Goal: Find specific page/section: Find specific page/section

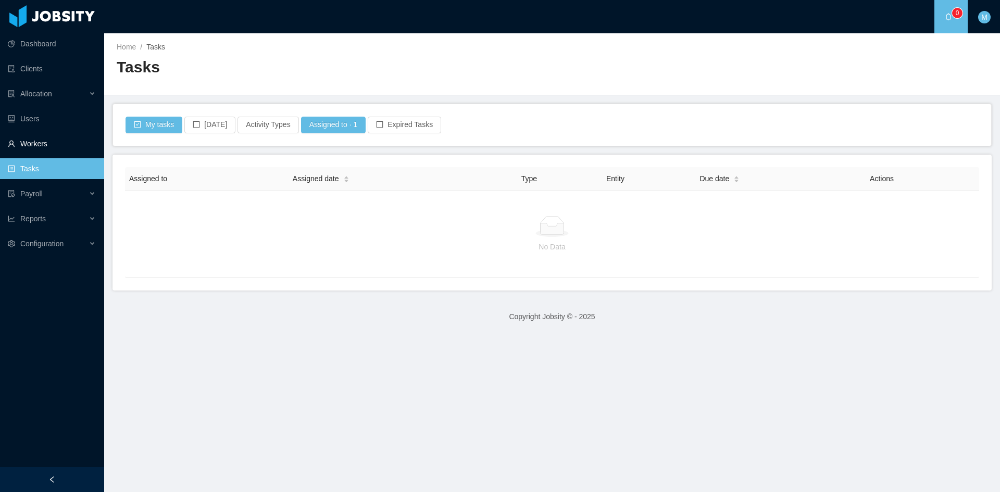
click at [41, 140] on link "Workers" at bounding box center [52, 143] width 88 height 21
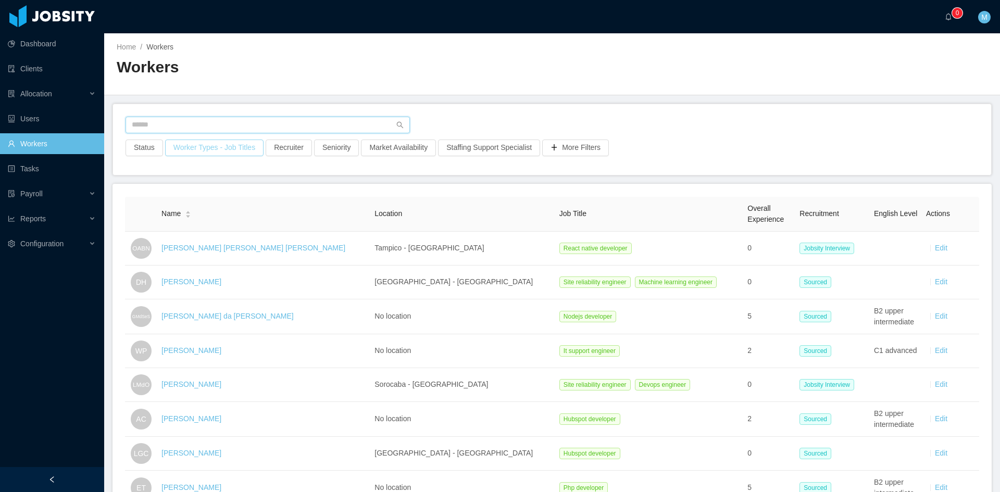
click at [198, 120] on input "text" at bounding box center [267, 125] width 284 height 17
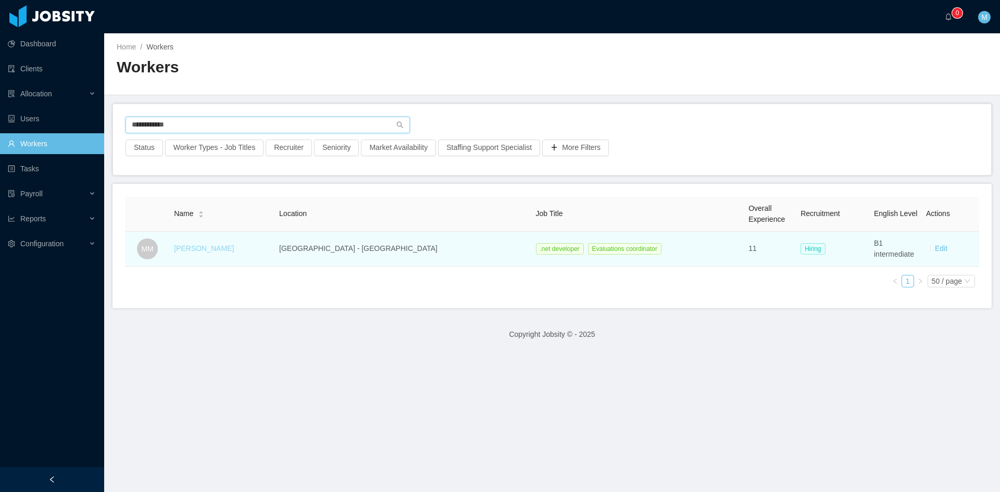
type input "**********"
click at [206, 247] on link "[PERSON_NAME]" at bounding box center [204, 248] width 60 height 8
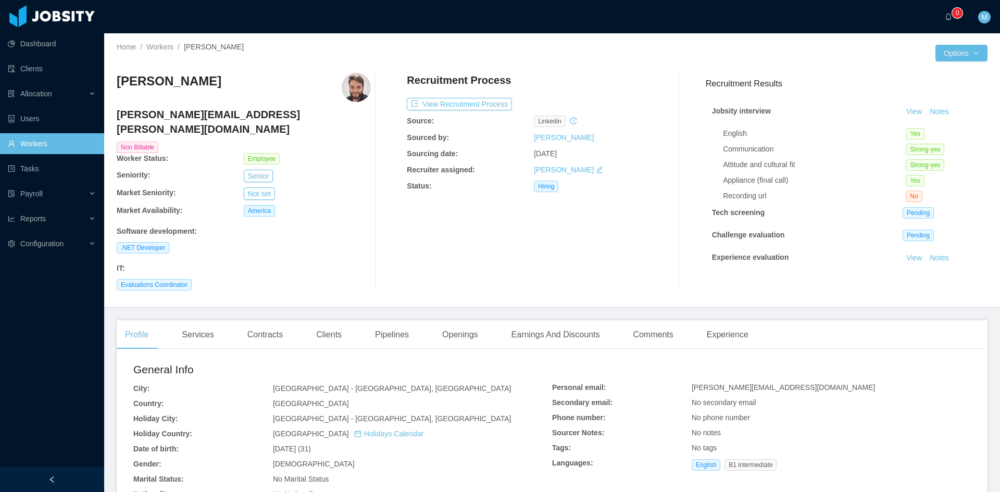
click at [385, 241] on div at bounding box center [389, 182] width 36 height 218
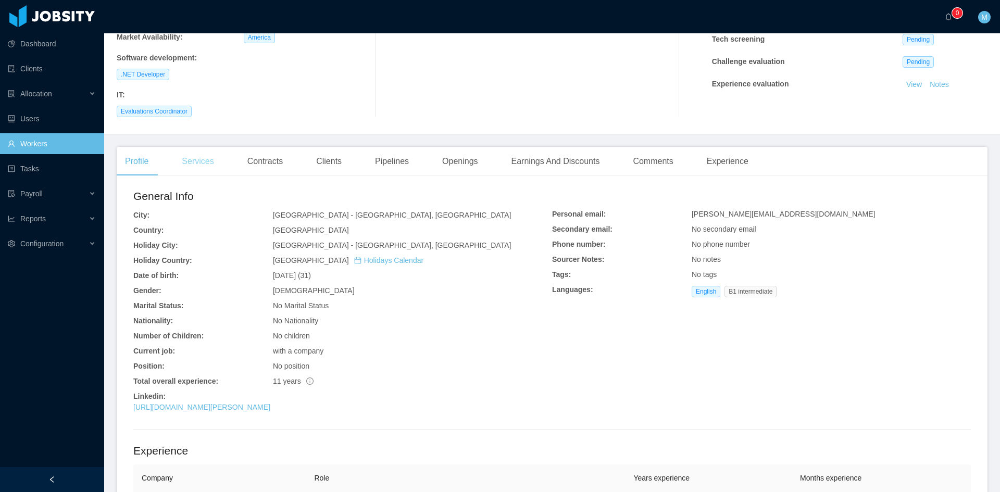
click at [197, 147] on div "Services" at bounding box center [197, 161] width 48 height 29
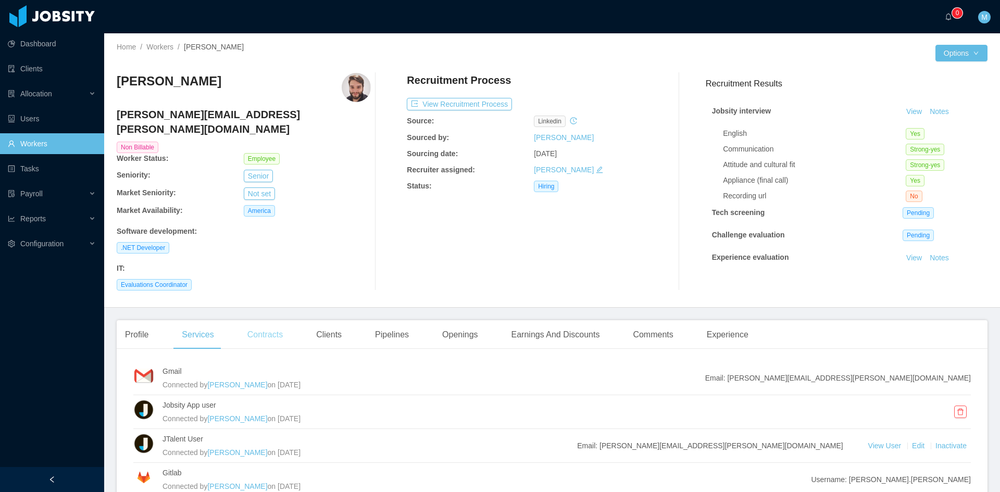
click at [266, 321] on div "Contracts" at bounding box center [265, 334] width 52 height 29
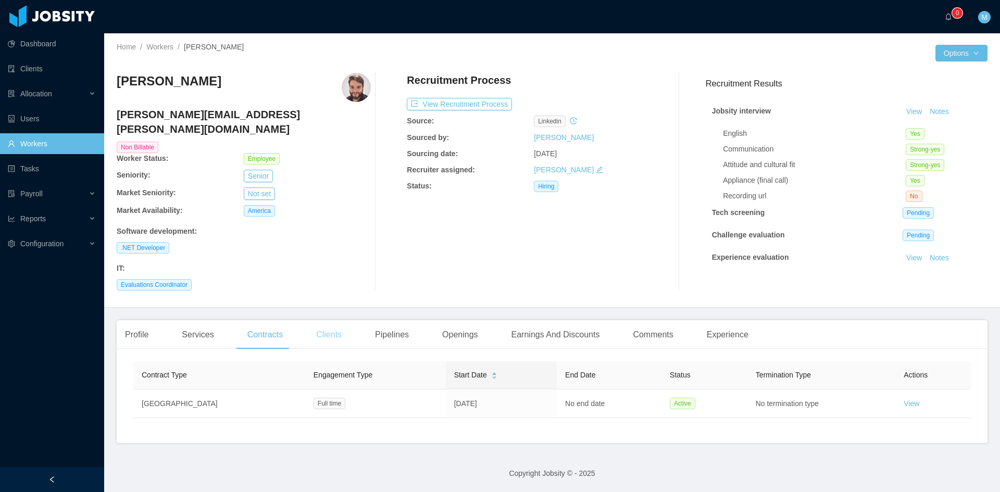
click at [342, 322] on div "Clients" at bounding box center [329, 334] width 42 height 29
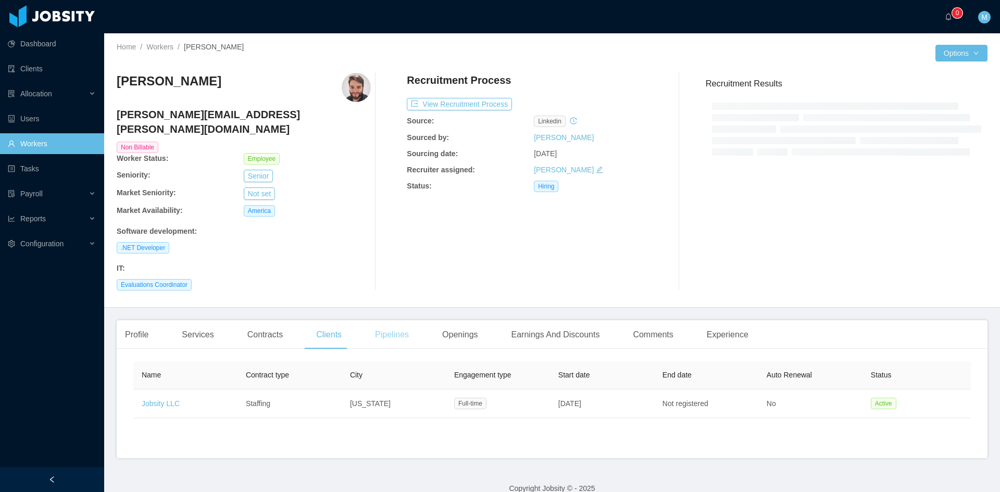
click at [395, 322] on div "Pipelines" at bounding box center [392, 334] width 51 height 29
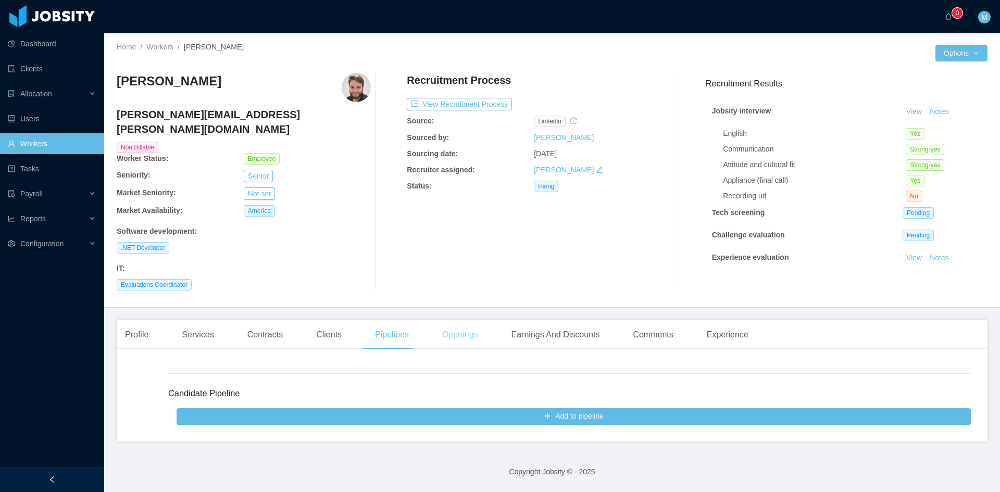
click at [473, 320] on div "Openings" at bounding box center [460, 334] width 53 height 29
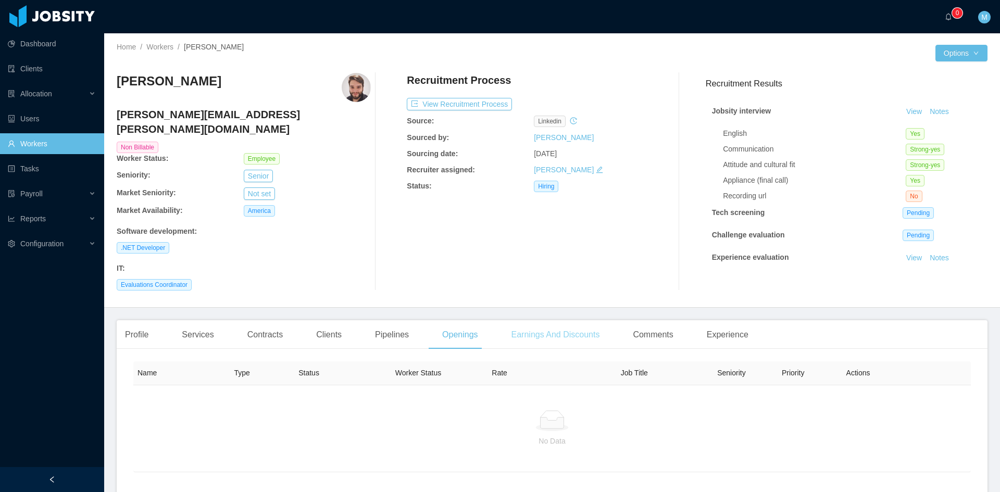
click at [535, 321] on div "Earnings And Discounts" at bounding box center [555, 334] width 105 height 29
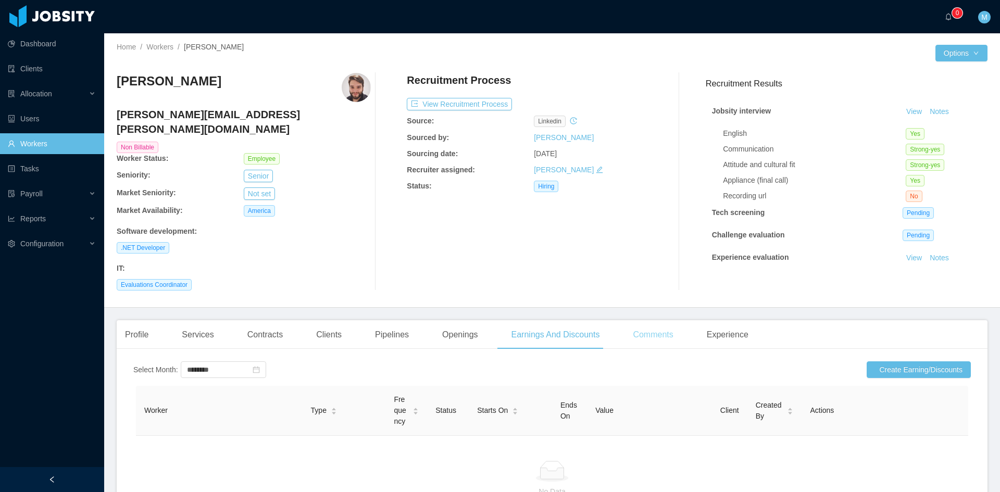
click at [646, 320] on div "Comments" at bounding box center [652, 334] width 57 height 29
